Goal: Information Seeking & Learning: Learn about a topic

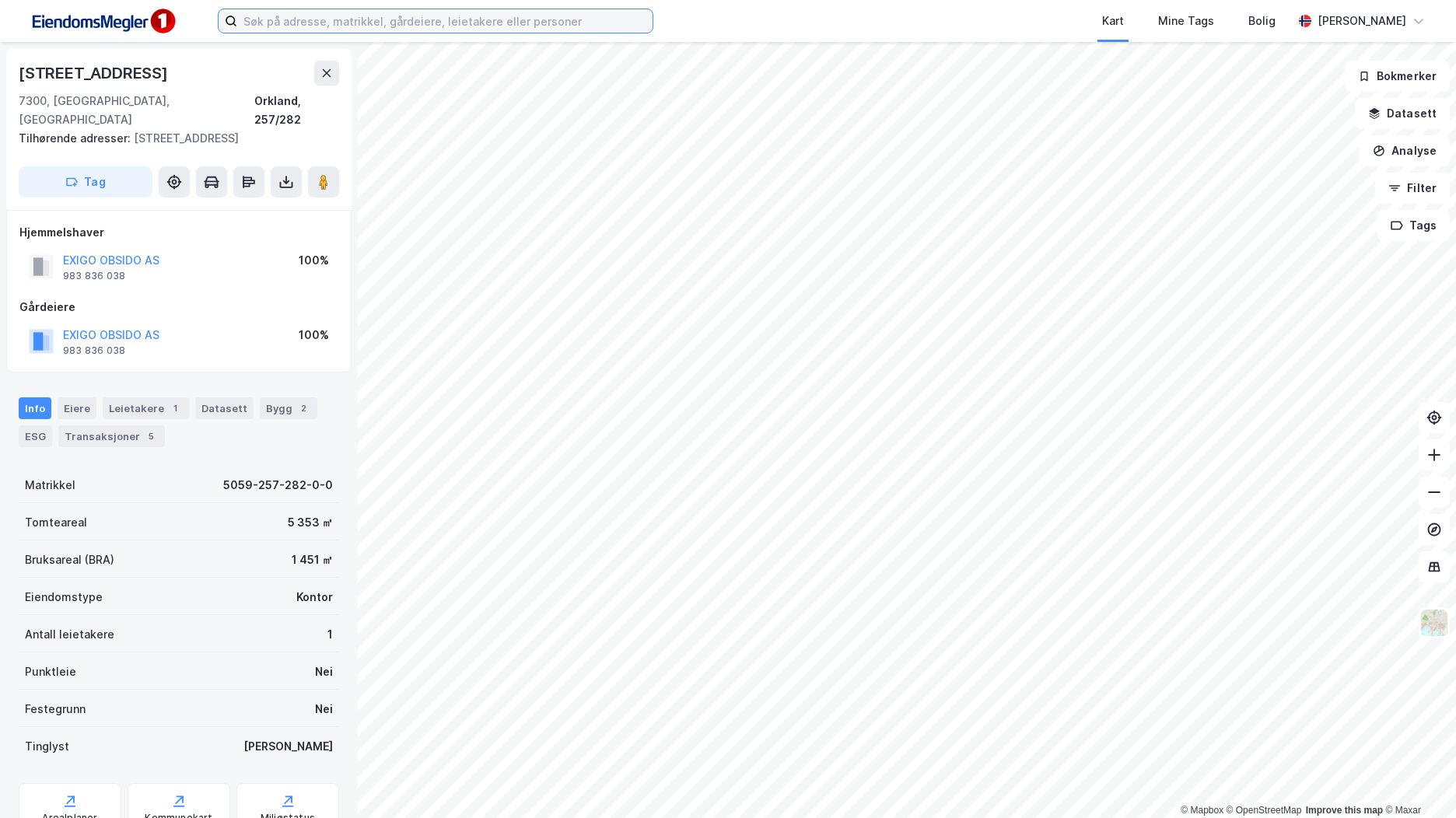
click at [349, 22] on input at bounding box center [444, 21] width 415 height 23
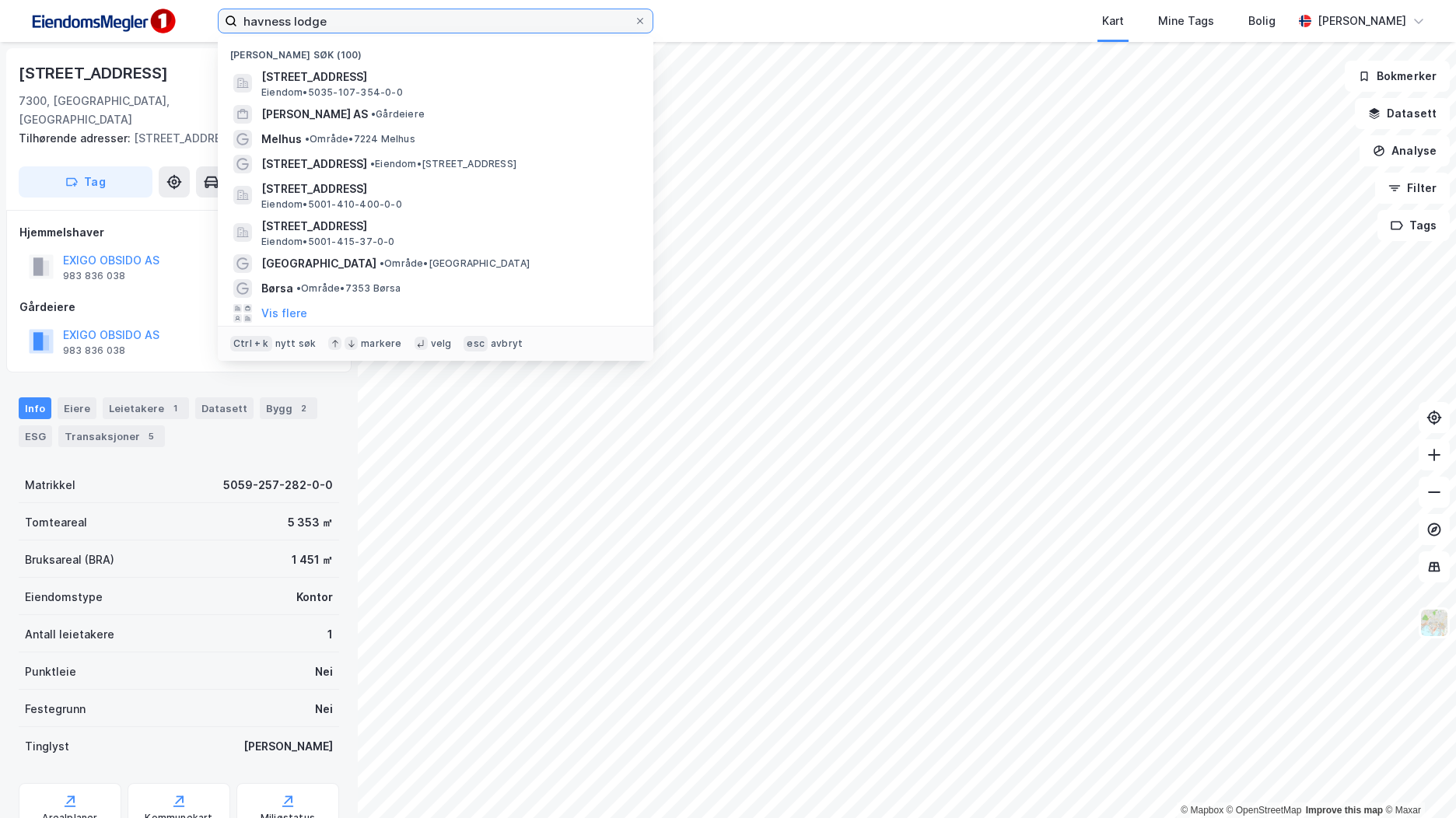
type input "havness lodge"
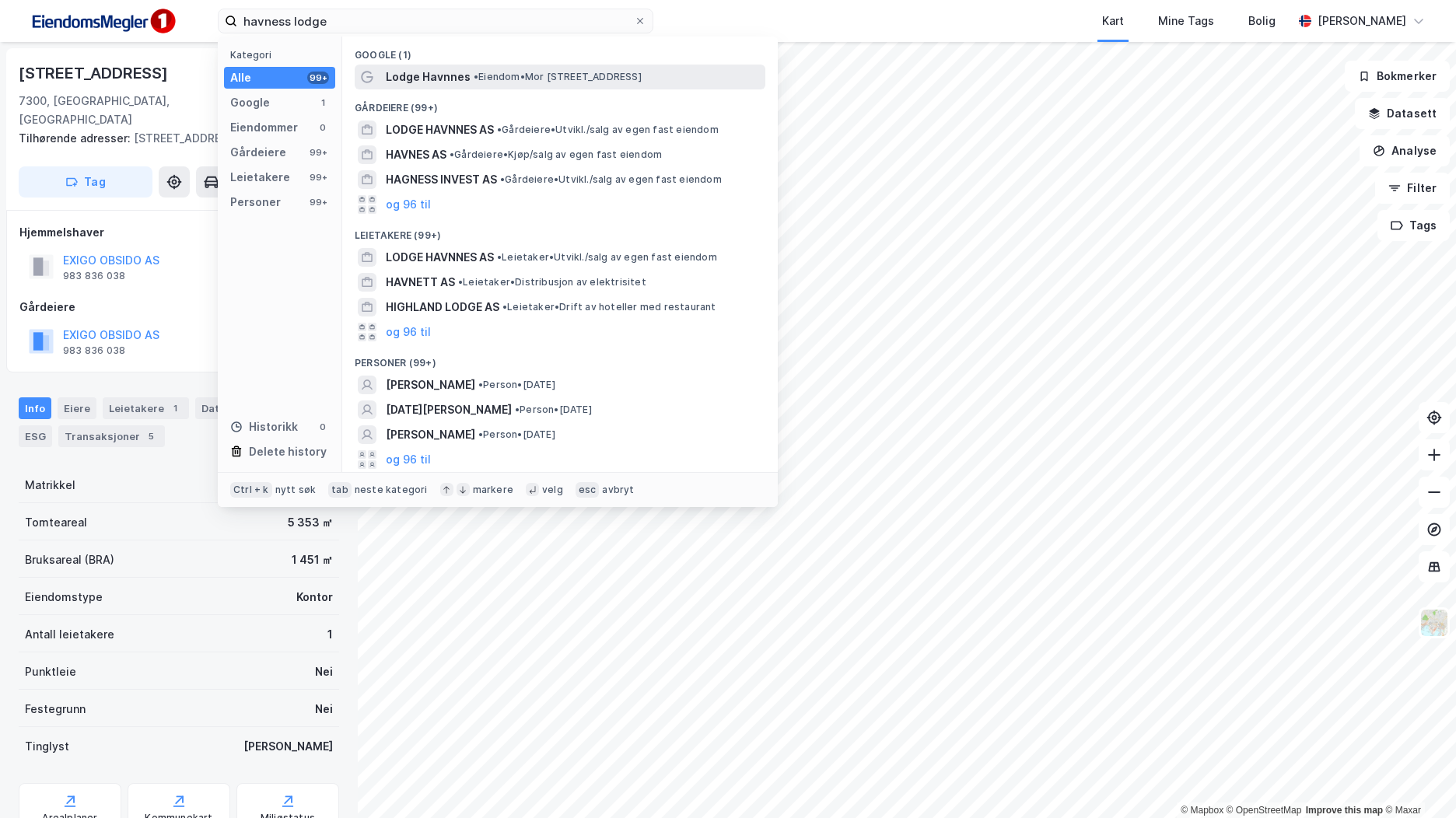
click at [528, 74] on span "• Eiendom • [GEOGRAPHIC_DATA], [GEOGRAPHIC_DATA]" at bounding box center [558, 77] width 168 height 13
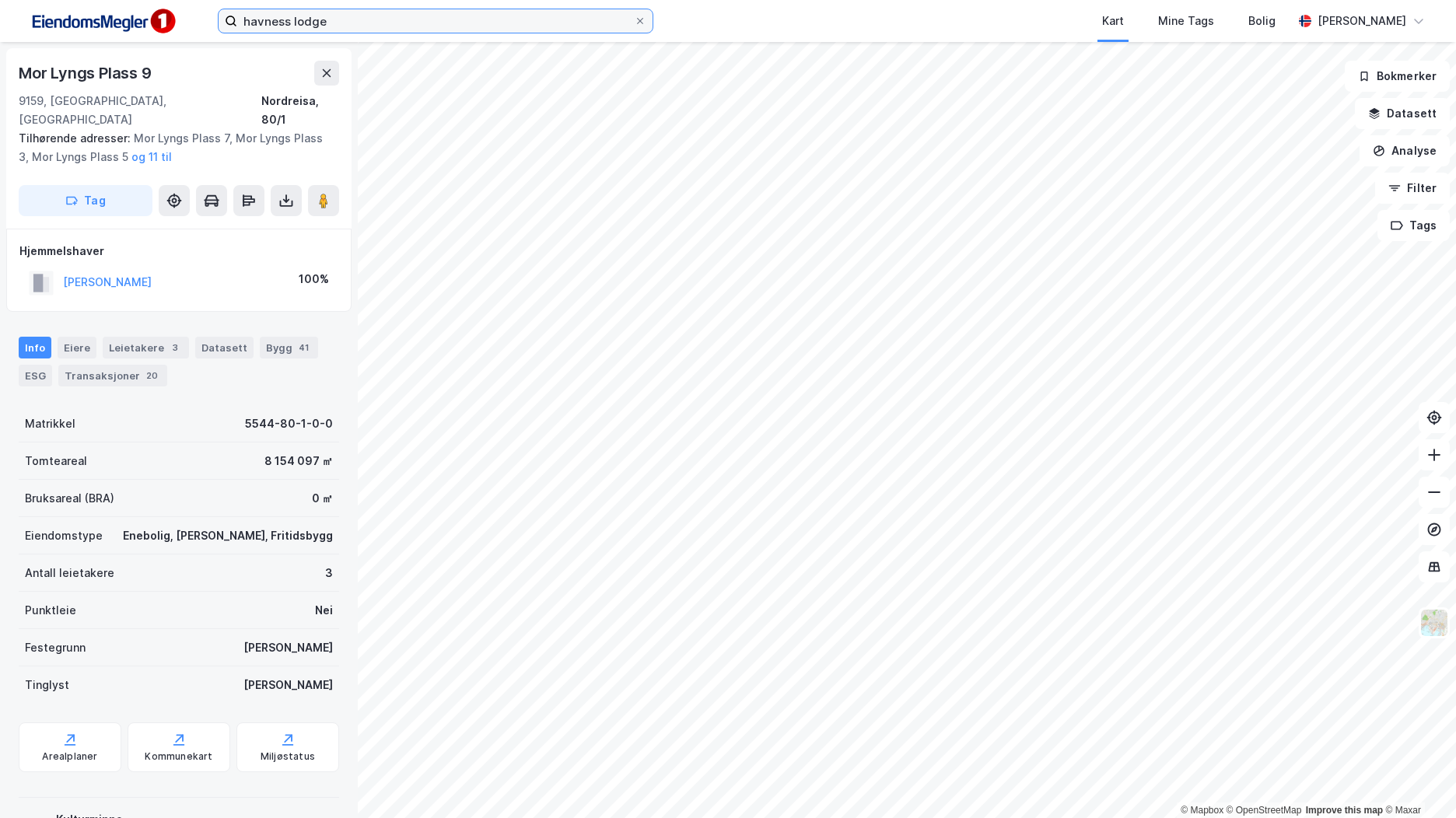
click at [341, 21] on input "havness lodge" at bounding box center [435, 21] width 396 height 23
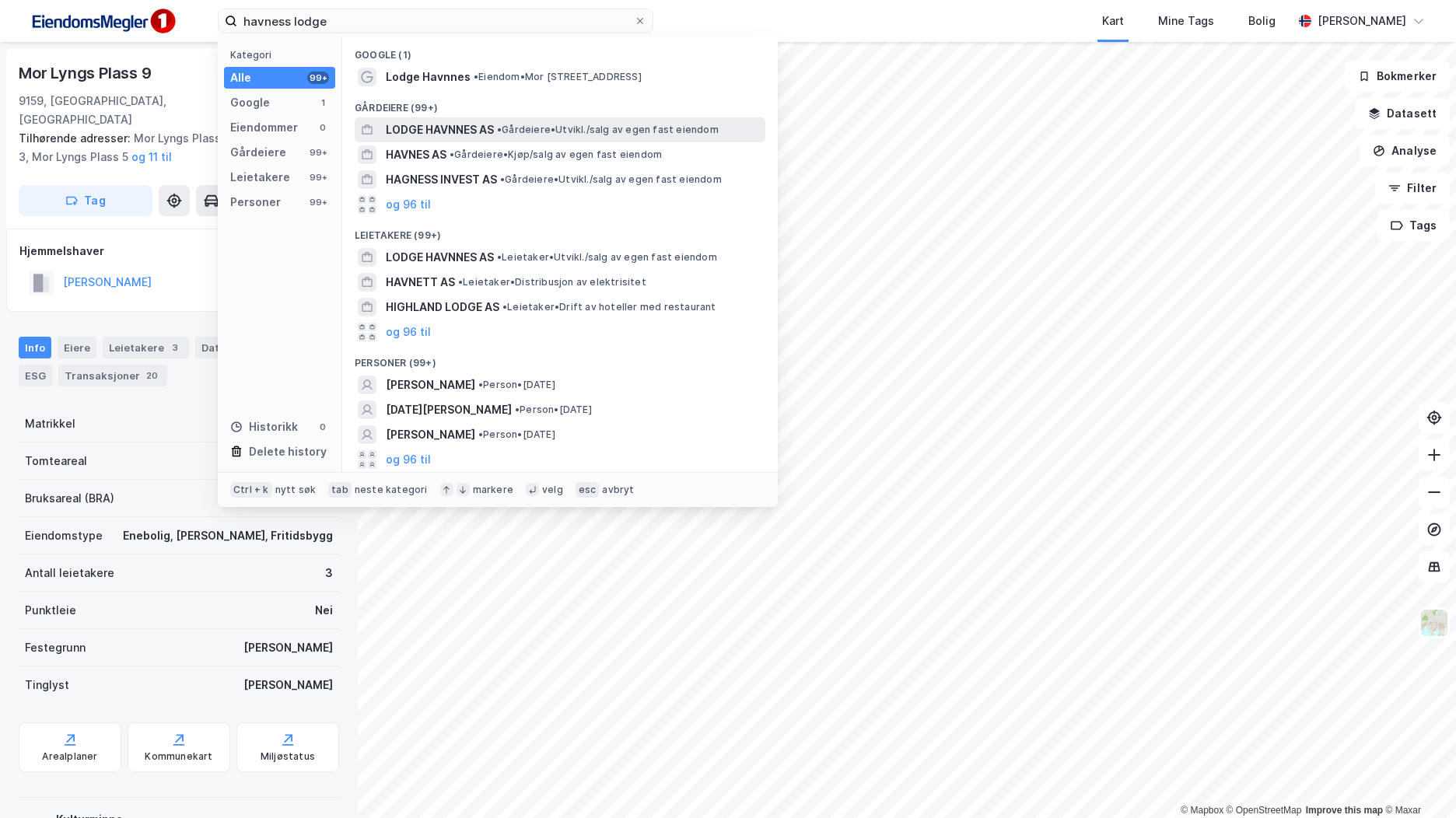
click at [459, 131] on span "LODGE HAVNNES AS" at bounding box center [439, 130] width 108 height 19
